Goal: Task Accomplishment & Management: Complete application form

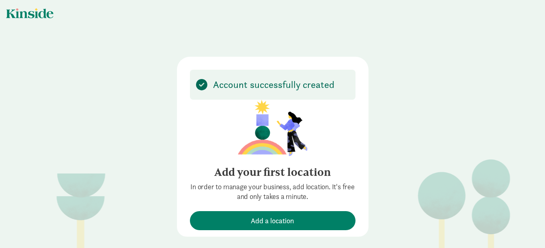
scroll to position [5, 0]
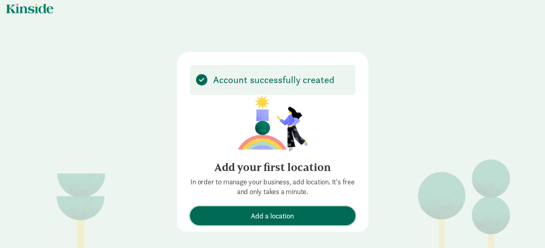
click at [258, 215] on span "Add a location" at bounding box center [272, 216] width 43 height 11
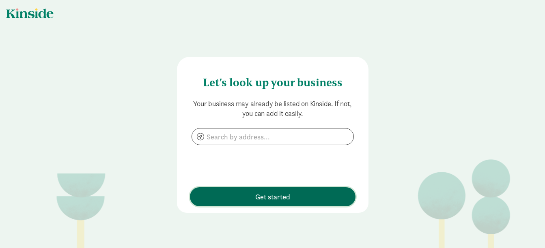
click at [280, 196] on span "Get started" at bounding box center [272, 197] width 35 height 11
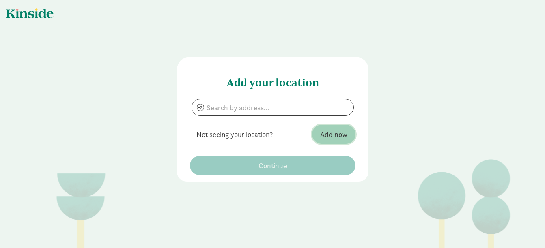
click at [331, 137] on span "Add now" at bounding box center [333, 134] width 27 height 11
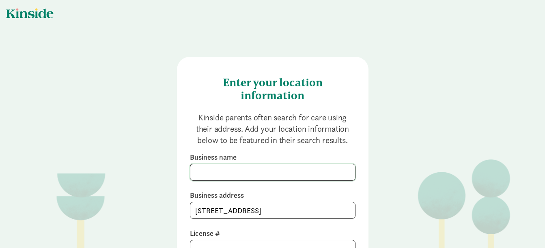
click at [199, 169] on input at bounding box center [272, 172] width 165 height 16
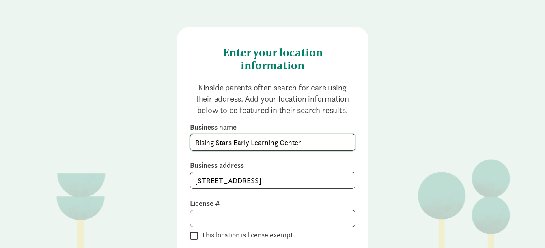
scroll to position [30, 0]
type input "Rising Stars Early Learning Center"
click at [344, 178] on input "140 Village Downtown Boulevard, Bozeman, MT 59715" at bounding box center [272, 180] width 165 height 16
click at [259, 179] on input "140 Village D9715" at bounding box center [272, 180] width 165 height 16
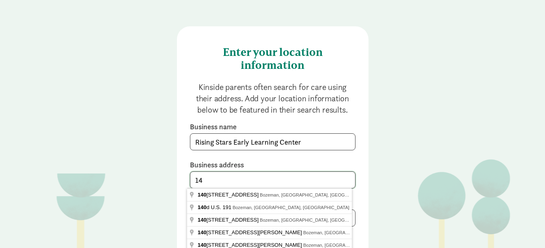
type input "1"
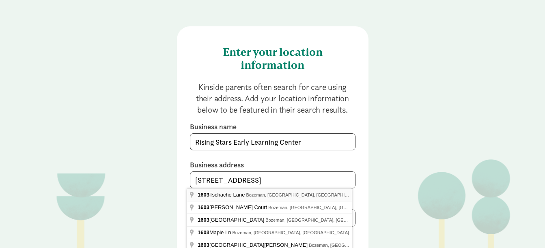
type input "1603 Tschache Lane, Bozeman, MT 59715"
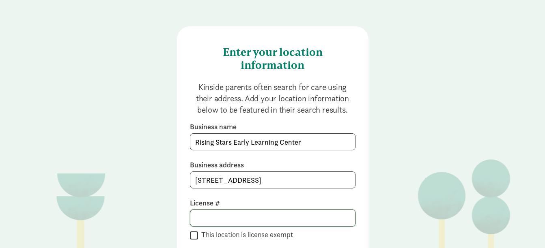
click at [200, 220] on input at bounding box center [272, 218] width 165 height 16
type input "pv109349"
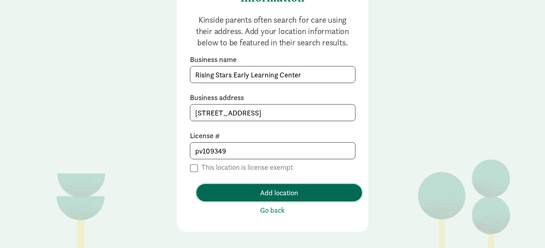
click at [279, 192] on span "Add location" at bounding box center [279, 193] width 38 height 11
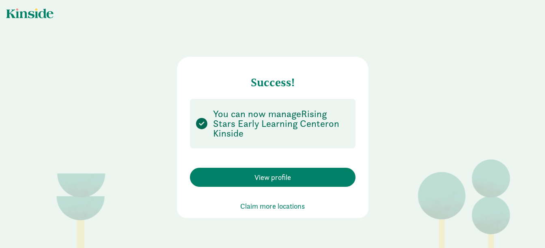
scroll to position [0, 0]
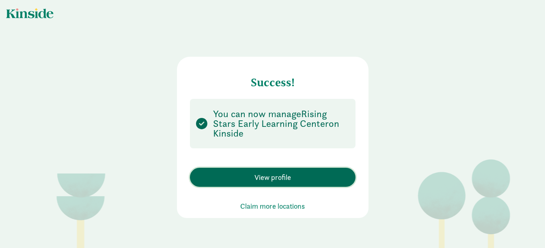
click at [279, 177] on span "View profile" at bounding box center [273, 177] width 37 height 11
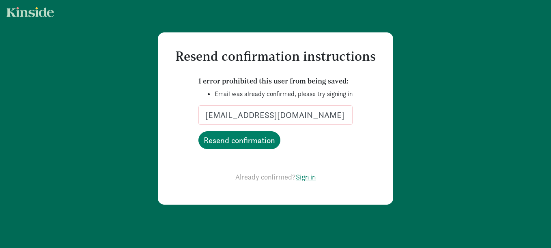
click at [307, 177] on link "Sign in" at bounding box center [306, 177] width 20 height 9
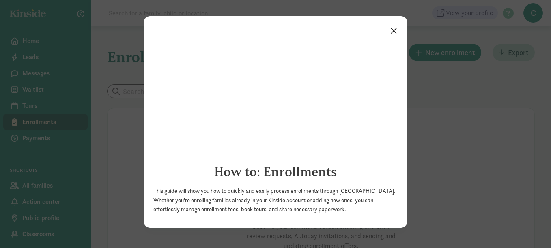
click at [394, 29] on link "×" at bounding box center [394, 30] width 14 height 15
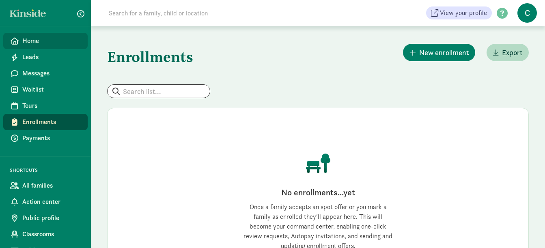
click at [42, 38] on span "Home" at bounding box center [51, 41] width 59 height 10
